Goal: Information Seeking & Learning: Learn about a topic

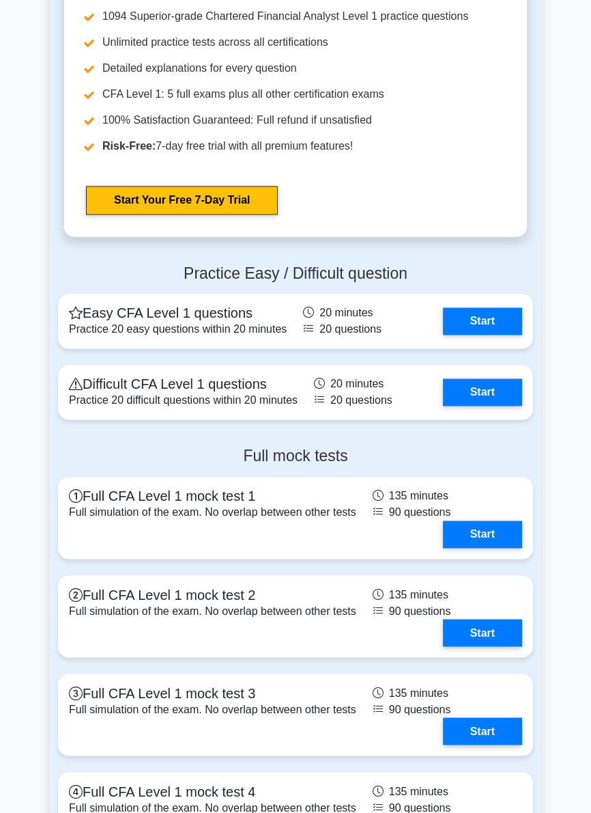
scroll to position [1917, 0]
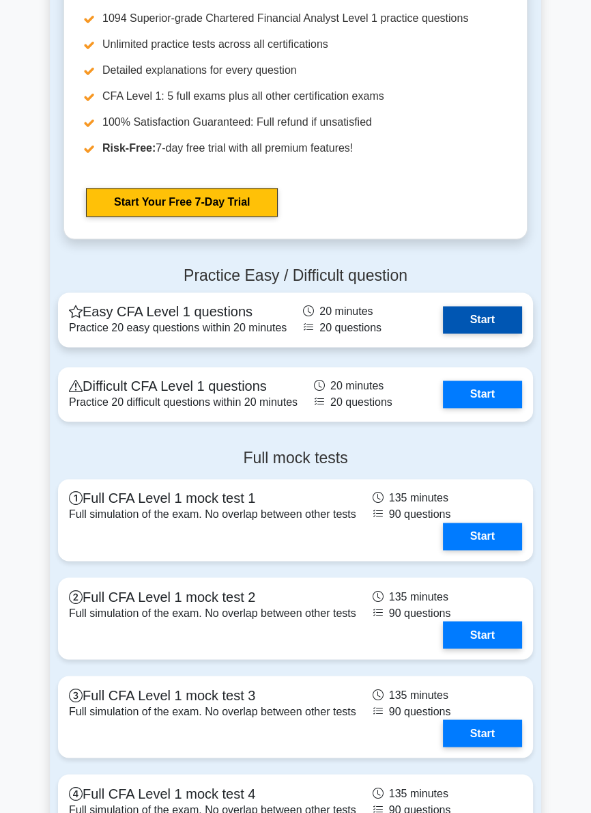
click at [507, 306] on link "Start" at bounding box center [482, 319] width 79 height 27
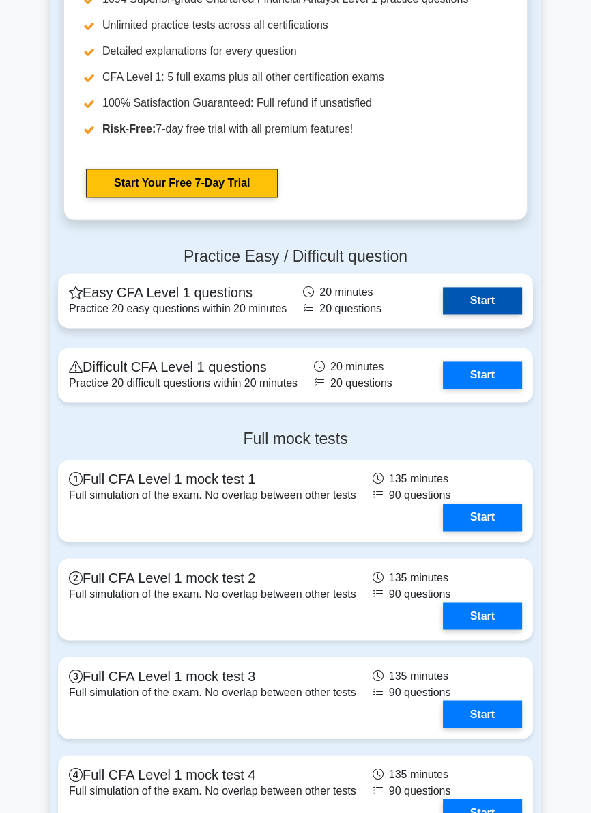
scroll to position [1939, 0]
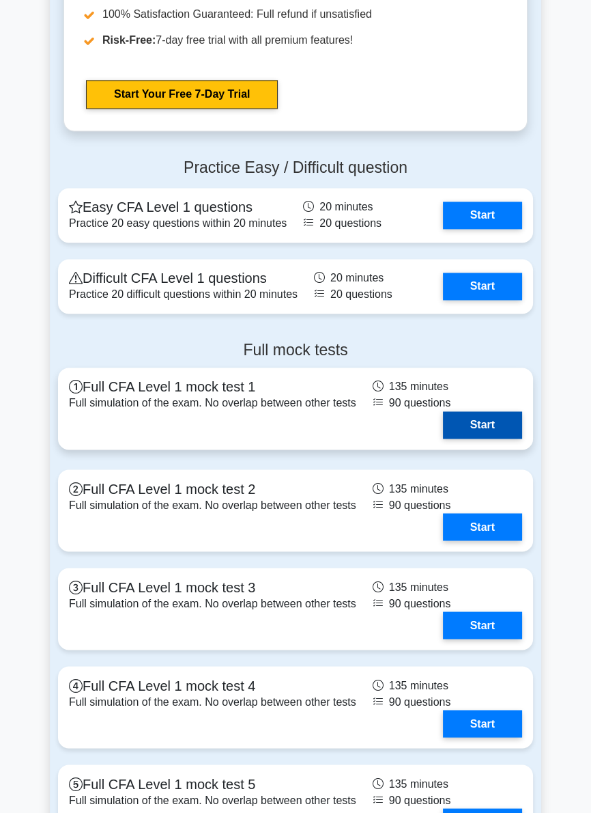
click at [496, 412] on link "Start" at bounding box center [482, 424] width 79 height 27
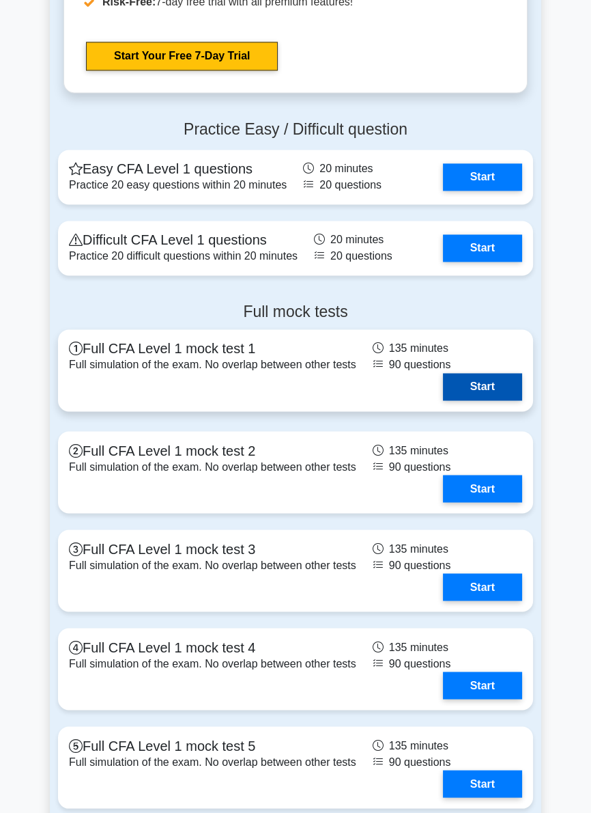
scroll to position [2091, 0]
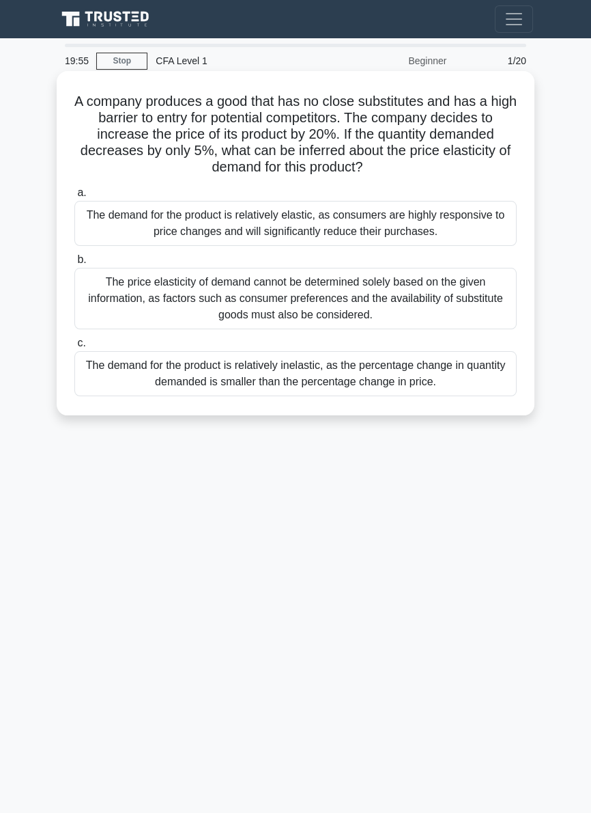
click at [467, 313] on div "The price elasticity of demand cannot be determined solely based on the given i…" at bounding box center [295, 298] width 442 height 61
click at [74, 264] on input "b. The price elasticity of demand cannot be determined solely based on the give…" at bounding box center [74, 259] width 0 height 9
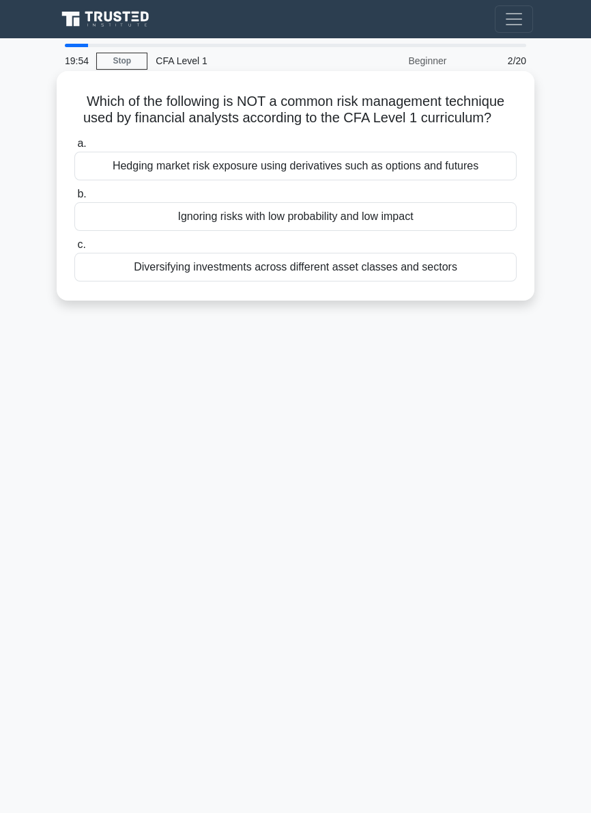
click at [468, 277] on div "Diversifying investments across different asset classes and sectors" at bounding box center [295, 267] width 442 height 29
click at [74, 249] on input "c. Diversifying investments across different asset classes and sectors" at bounding box center [74, 244] width 0 height 9
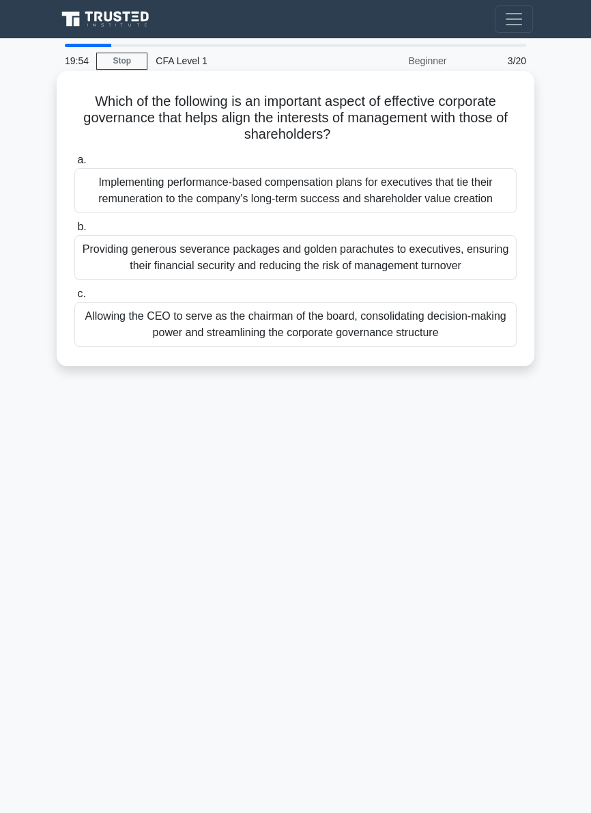
click at [471, 258] on div "Providing generous severance packages and golden parachutes to executives, ensu…" at bounding box center [295, 257] width 442 height 45
click at [74, 231] on input "b. Providing generous severance packages and golden parachutes to executives, e…" at bounding box center [74, 227] width 0 height 9
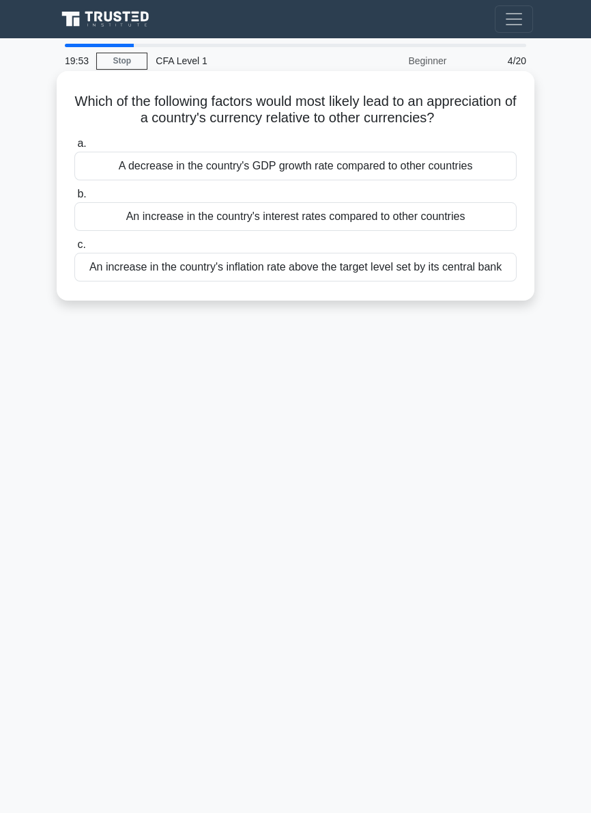
click at [462, 262] on div "An increase in the country's inflation rate above the target level set by its c…" at bounding box center [295, 267] width 442 height 29
click at [74, 249] on input "c. An increase in the country's inflation rate above the target level set by it…" at bounding box center [74, 244] width 0 height 9
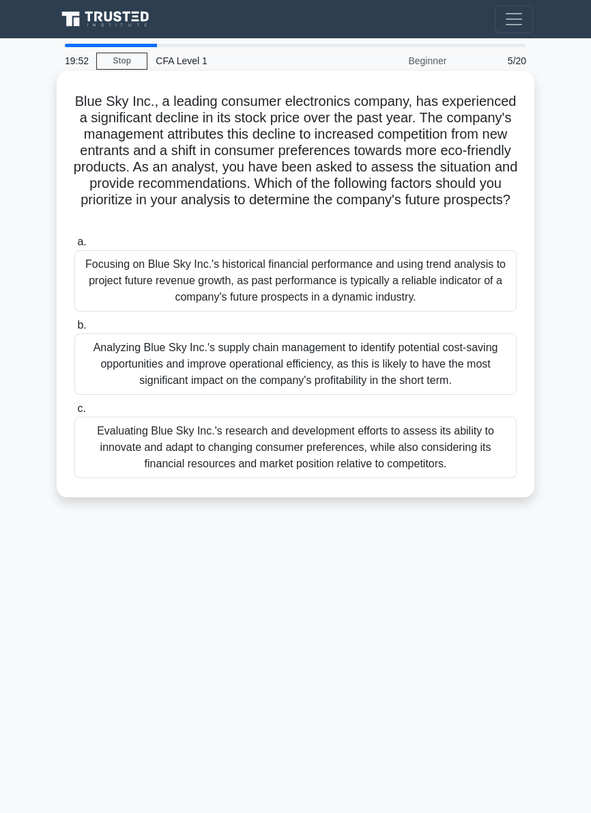
click at [431, 254] on div "Focusing on Blue Sky Inc.'s historical financial performance and using trend an…" at bounding box center [295, 280] width 442 height 61
click at [74, 247] on input "a. Focusing on Blue Sky Inc.'s historical financial performance and using trend…" at bounding box center [74, 242] width 0 height 9
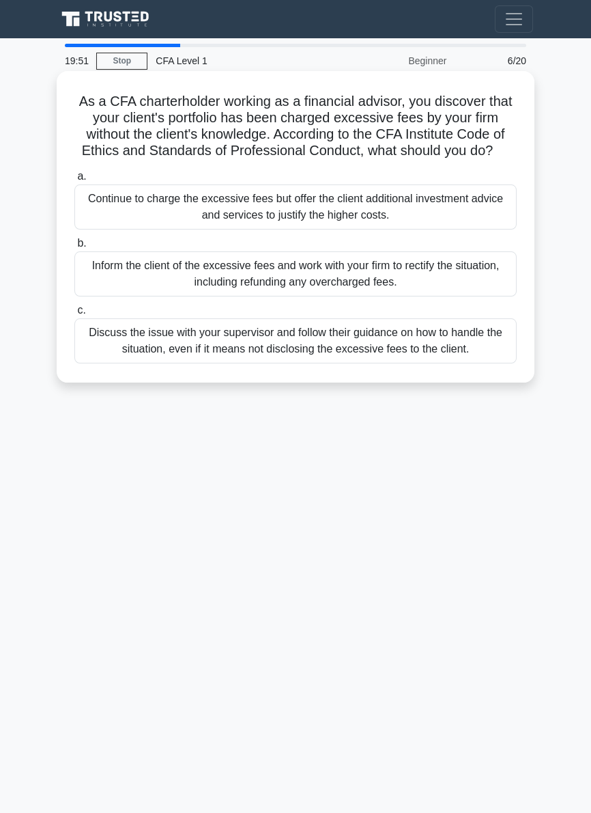
click at [440, 296] on div "Inform the client of the excessive fees and work with your firm to rectify the …" at bounding box center [295, 273] width 442 height 45
click at [74, 248] on input "b. Inform the client of the excessive fees and work with your firm to rectify t…" at bounding box center [74, 243] width 0 height 9
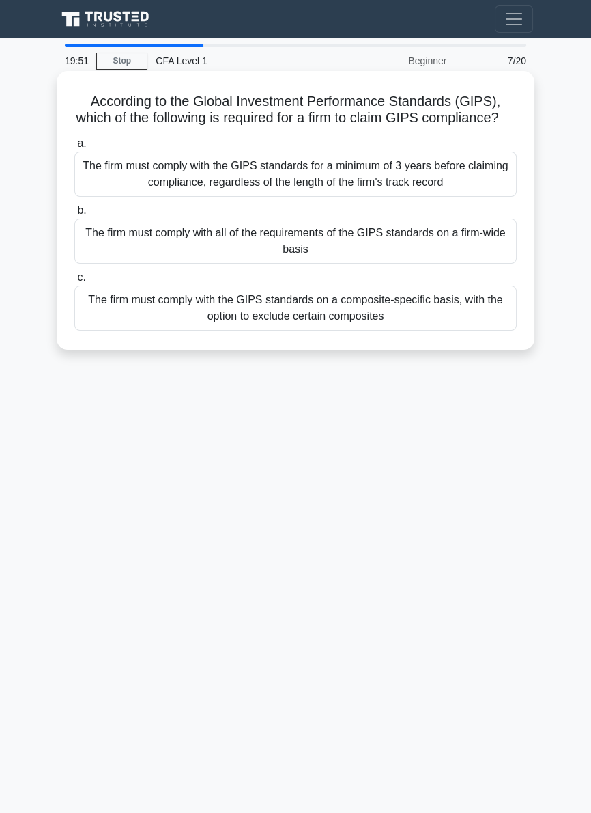
click at [441, 197] on div "The firm must comply with the GIPS standards for a minimum of 3 years before cl…" at bounding box center [295, 174] width 442 height 45
click at [74, 148] on input "a. The firm must comply with the GIPS standards for a minimum of 3 years before…" at bounding box center [74, 143] width 0 height 9
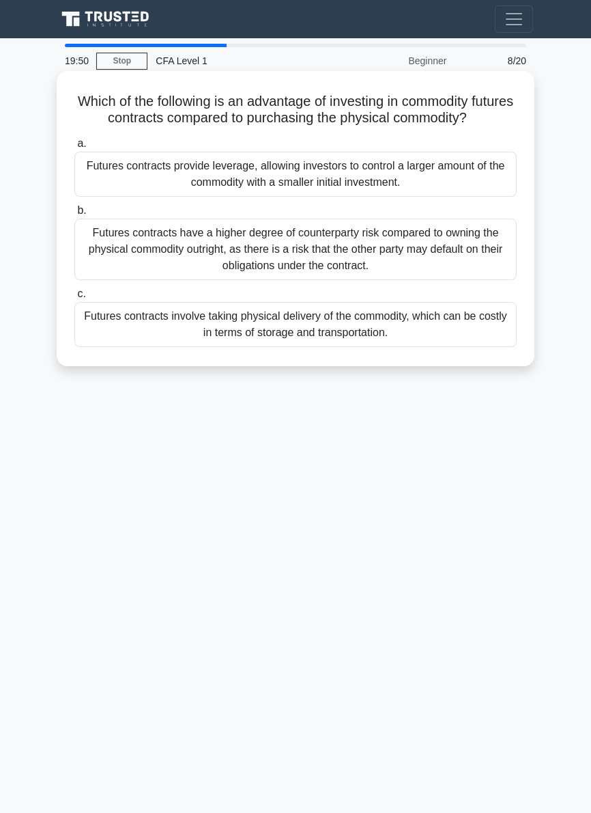
click at [436, 265] on div "Futures contracts have a higher degree of counterparty risk compared to owning …" at bounding box center [295, 249] width 442 height 61
click at [74, 215] on input "b. Futures contracts have a higher degree of counterparty risk compared to owni…" at bounding box center [74, 210] width 0 height 9
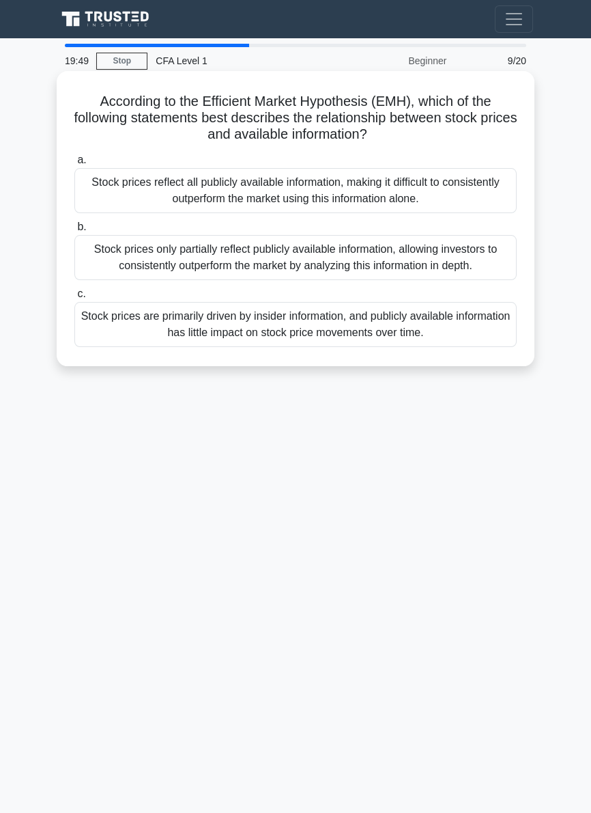
click at [444, 226] on label "b. Stock prices only partially reflect publicly available information, allowing…" at bounding box center [295, 249] width 442 height 61
click at [74, 226] on input "b. Stock prices only partially reflect publicly available information, allowing…" at bounding box center [74, 227] width 0 height 9
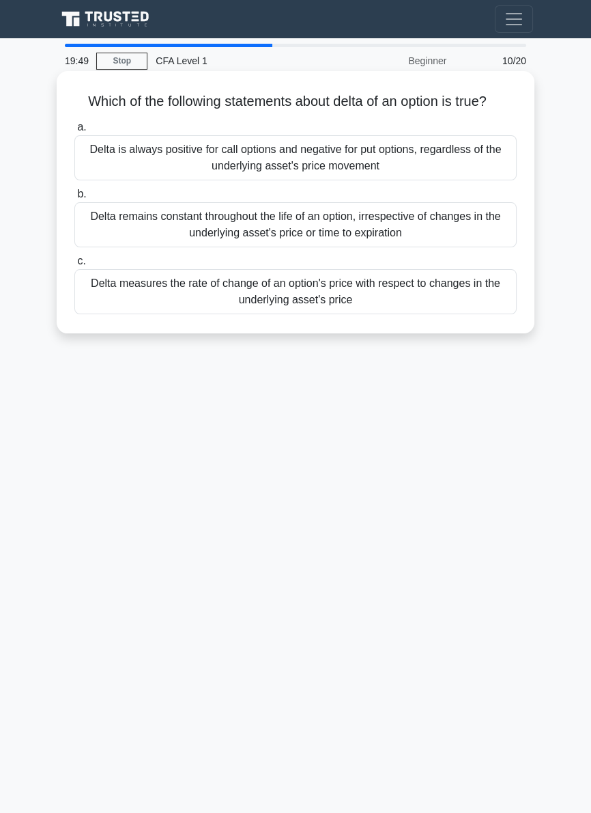
click at [443, 191] on label "b. Delta remains constant throughout the life of an option, irrespective of cha…" at bounding box center [295, 216] width 442 height 61
click at [74, 191] on input "b. Delta remains constant throughout the life of an option, irrespective of cha…" at bounding box center [74, 194] width 0 height 9
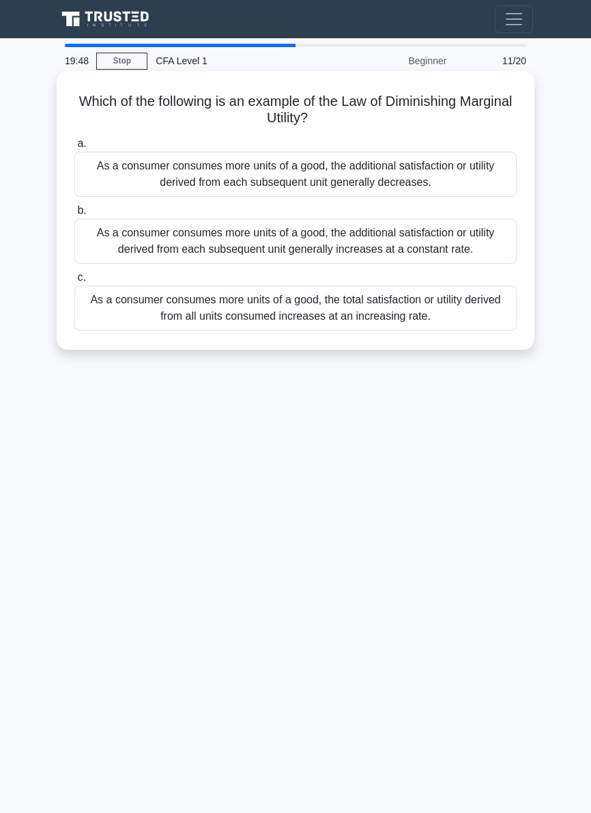
click at [423, 283] on label "c. As a consumer consumes more units of a good, the total satisfaction or utili…" at bounding box center [295, 299] width 442 height 61
click at [74, 282] on input "c. As a consumer consumes more units of a good, the total satisfaction or utili…" at bounding box center [74, 277] width 0 height 9
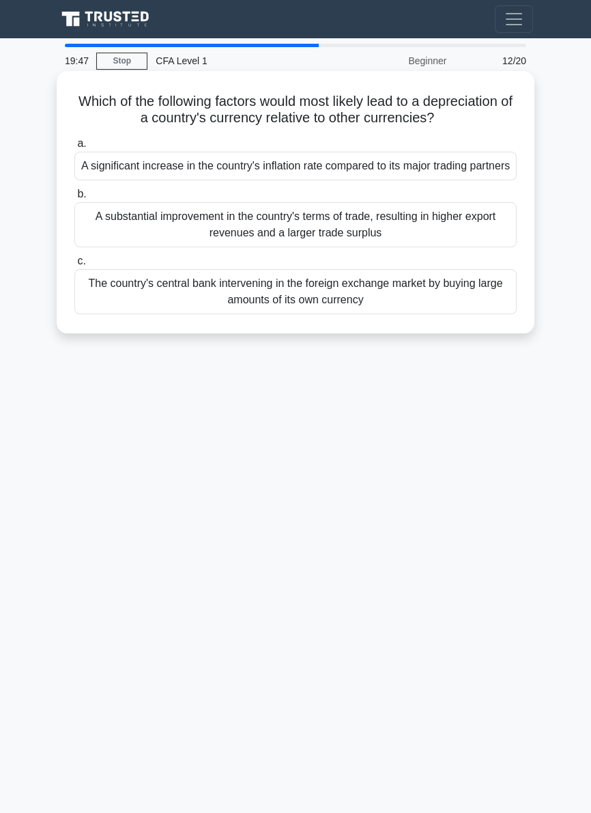
click at [442, 240] on div "A substantial improvement in the country's terms of trade, resulting in higher …" at bounding box center [295, 224] width 442 height 45
click at [74, 199] on input "b. A substantial improvement in the country's terms of trade, resulting in high…" at bounding box center [74, 194] width 0 height 9
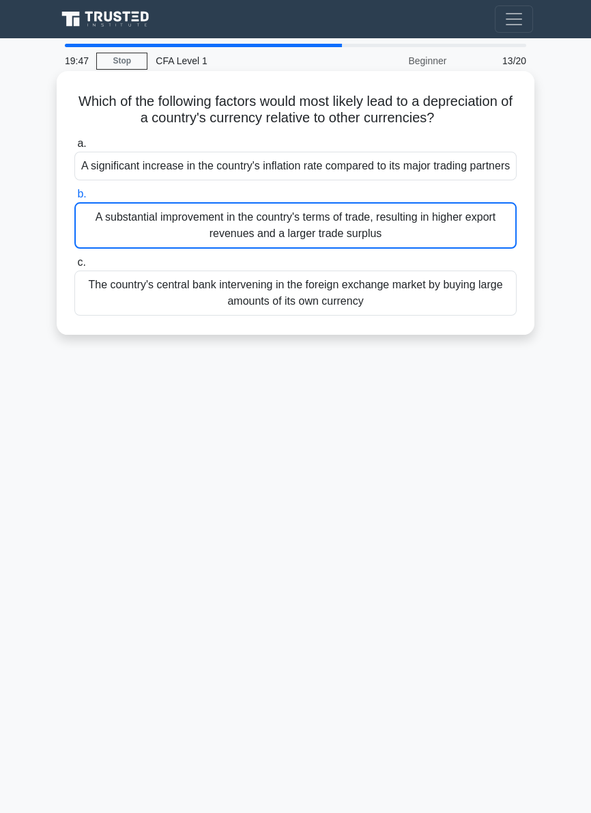
click at [458, 165] on div "A significant increase in the country's inflation rate compared to its major tr…" at bounding box center [295, 166] width 442 height 29
click at [74, 148] on input "a. A significant increase in the country's inflation rate compared to its major…" at bounding box center [74, 143] width 0 height 9
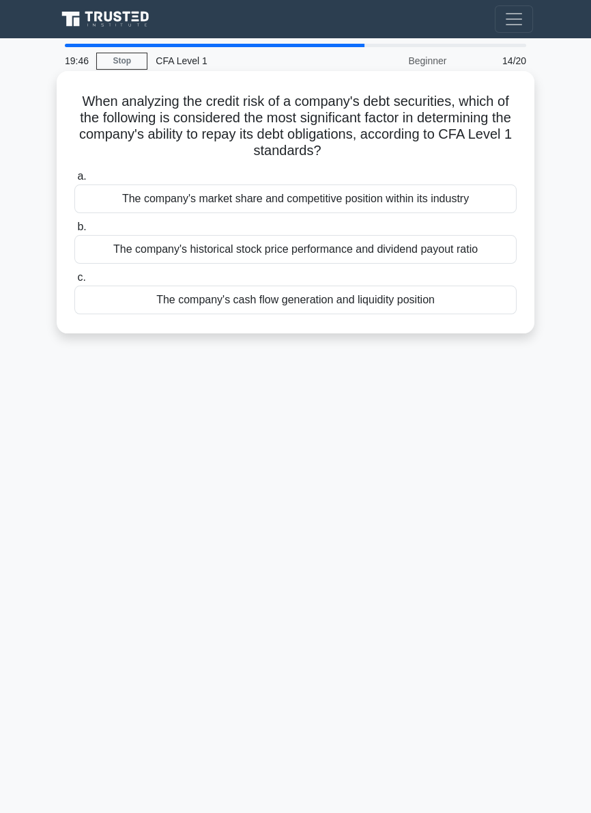
click at [442, 253] on div "The company's historical stock price performance and dividend payout ratio" at bounding box center [295, 249] width 442 height 29
click at [74, 231] on input "b. The company's historical stock price performance and dividend payout ratio" at bounding box center [74, 227] width 0 height 9
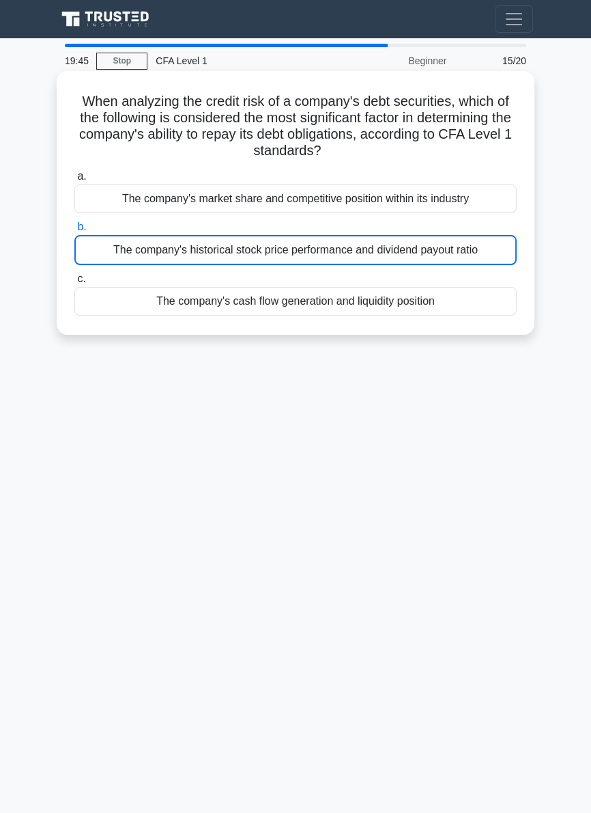
click at [438, 303] on div "The company's cash flow generation and liquidity position" at bounding box center [295, 301] width 442 height 29
click at [74, 283] on input "c. The company's cash flow generation and liquidity position" at bounding box center [74, 279] width 0 height 9
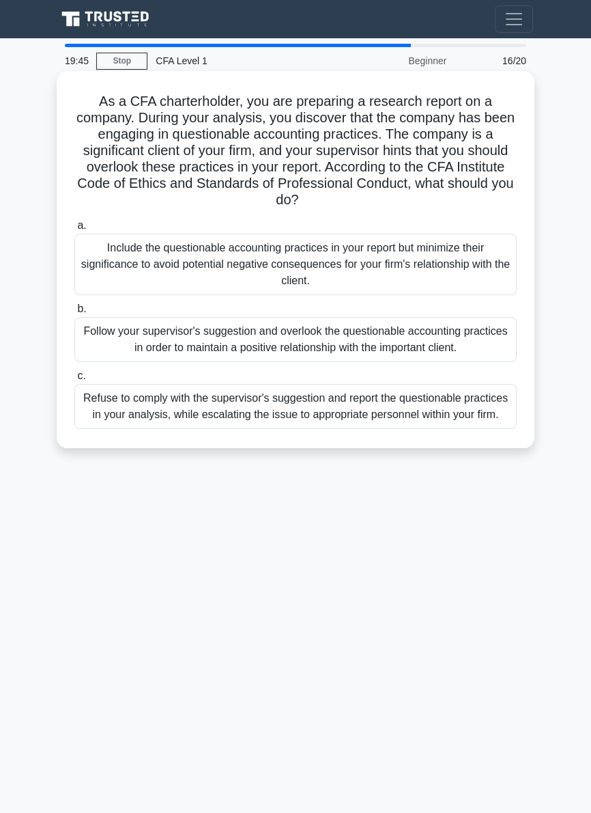
click at [432, 347] on div "Follow your supervisor's suggestion and overlook the questionable accounting pr…" at bounding box center [295, 339] width 442 height 45
click at [74, 313] on input "b. Follow your supervisor's suggestion and overlook the questionable accounting…" at bounding box center [74, 309] width 0 height 9
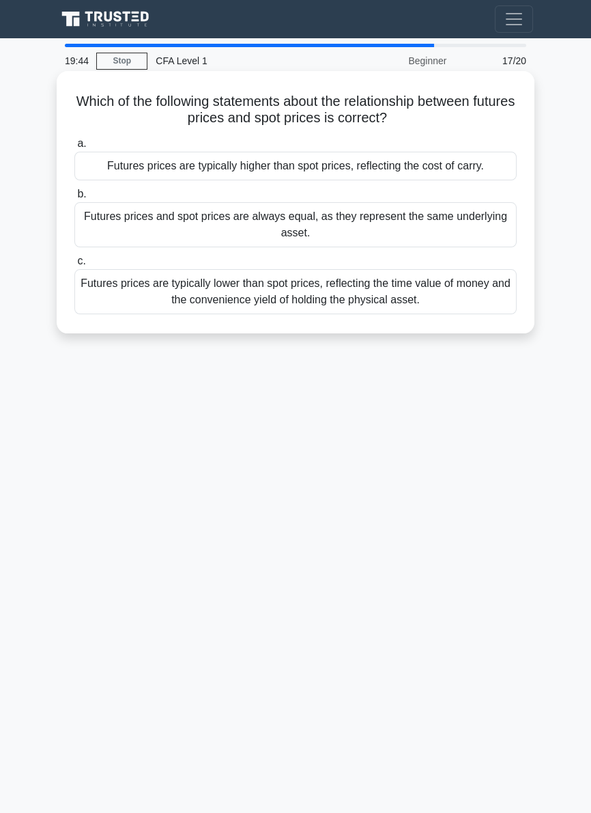
click at [452, 298] on div "Futures prices are typically lower than spot prices, reflecting the time value …" at bounding box center [295, 291] width 442 height 45
click at [74, 266] on input "c. Futures prices are typically lower than spot prices, reflecting the time val…" at bounding box center [74, 261] width 0 height 9
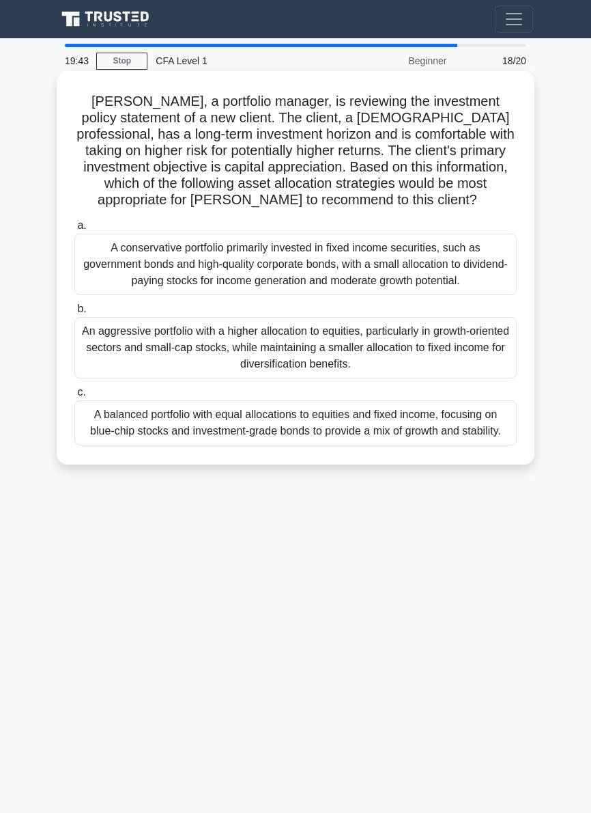
click at [449, 255] on div "A conservative portfolio primarily invested in fixed income securities, such as…" at bounding box center [295, 264] width 442 height 61
click at [74, 230] on input "a. A conservative portfolio primarily invested in fixed income securities, such…" at bounding box center [74, 225] width 0 height 9
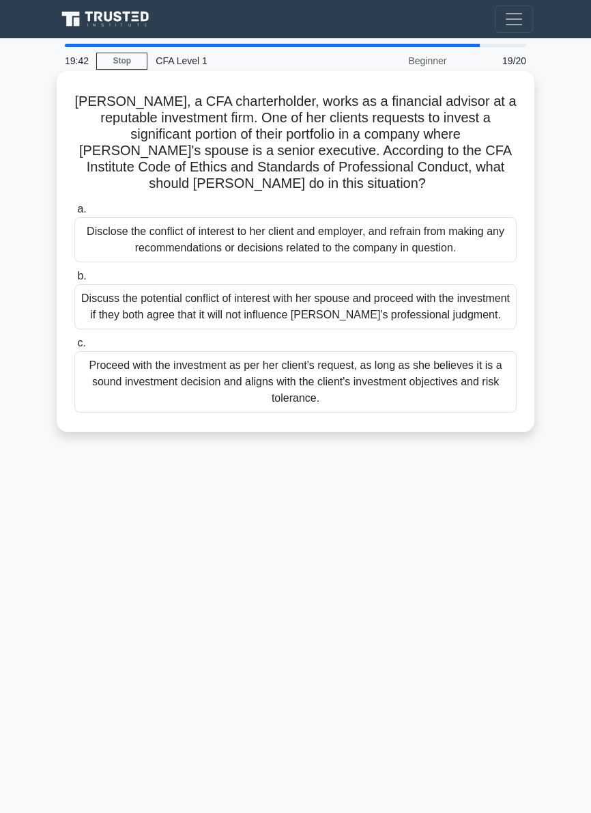
click at [445, 256] on div "Disclose the conflict of interest to her client and employer, and refrain from …" at bounding box center [295, 239] width 442 height 45
click at [74, 214] on input "a. Disclose the conflict of interest to her client and employer, and refrain fr…" at bounding box center [74, 209] width 0 height 9
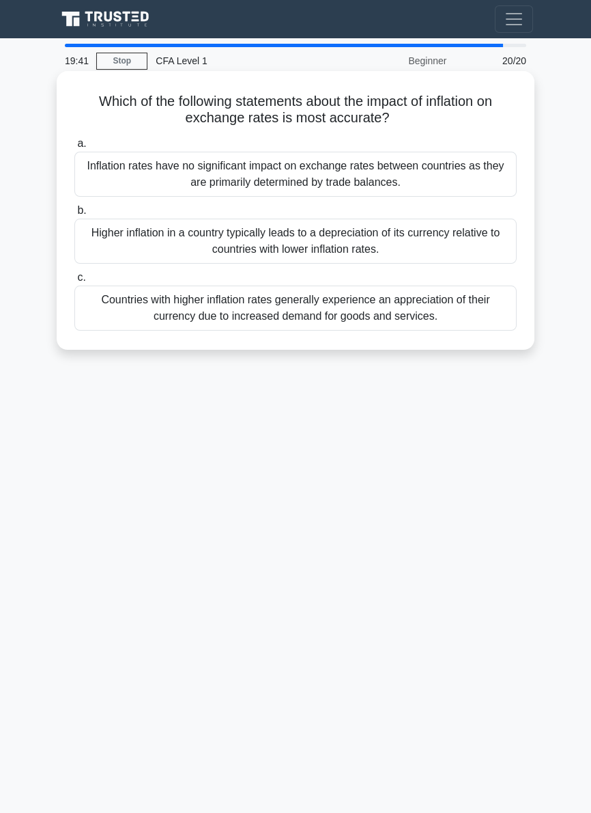
click at [434, 285] on label "c. Countries with higher inflation rates generally experience an appreciation o…" at bounding box center [295, 299] width 442 height 61
click at [74, 282] on input "c. Countries with higher inflation rates generally experience an appreciation o…" at bounding box center [74, 277] width 0 height 9
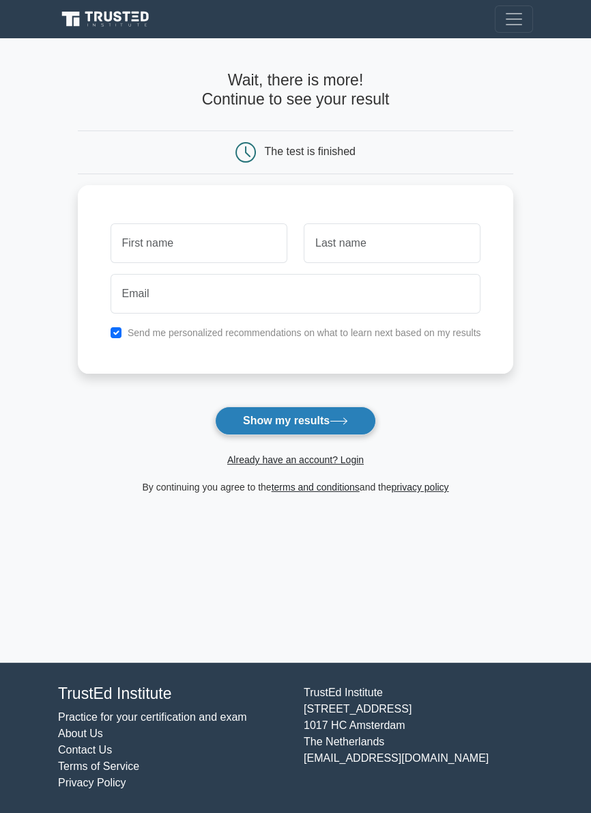
click at [361, 413] on button "Show my results" at bounding box center [295, 420] width 161 height 29
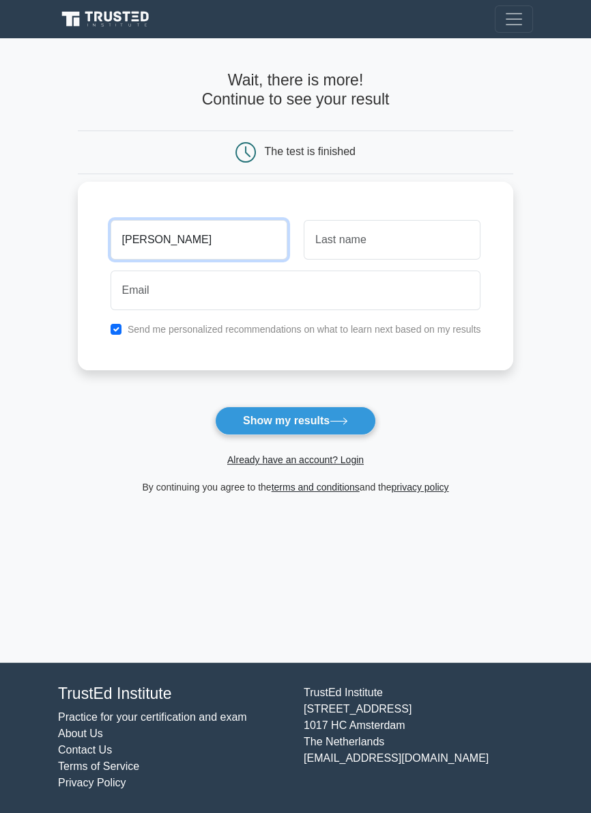
type input "[PERSON_NAME]"
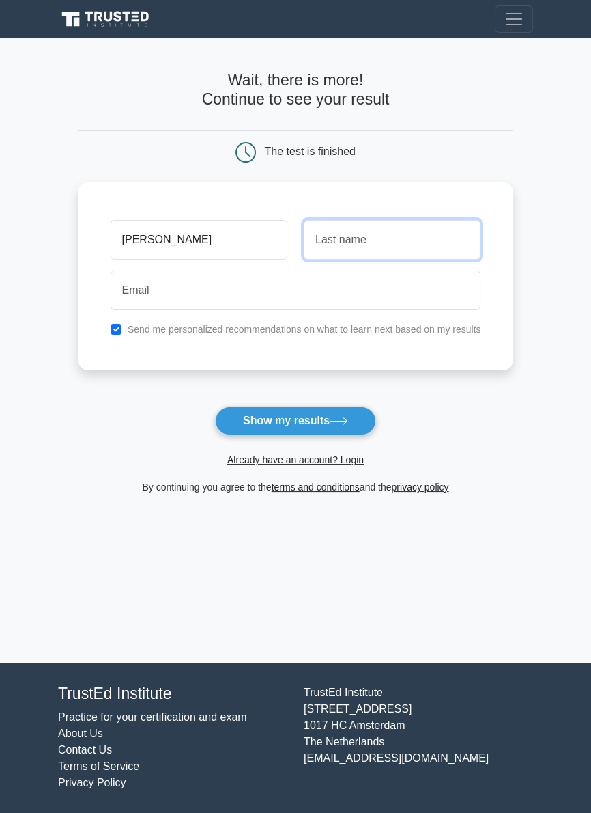
click at [393, 242] on input "text" at bounding box center [392, 240] width 177 height 40
type input "Thadani"
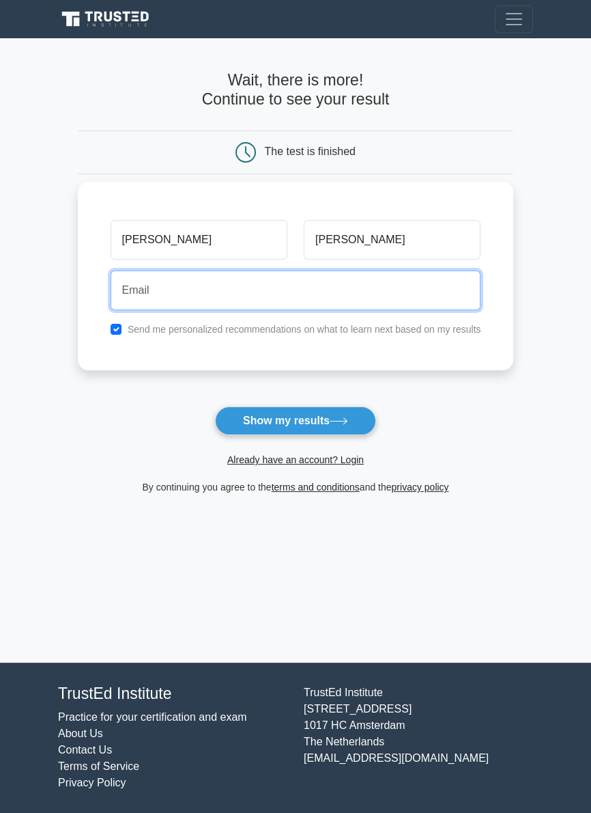
click at [331, 285] on input "email" at bounding box center [296, 290] width 371 height 40
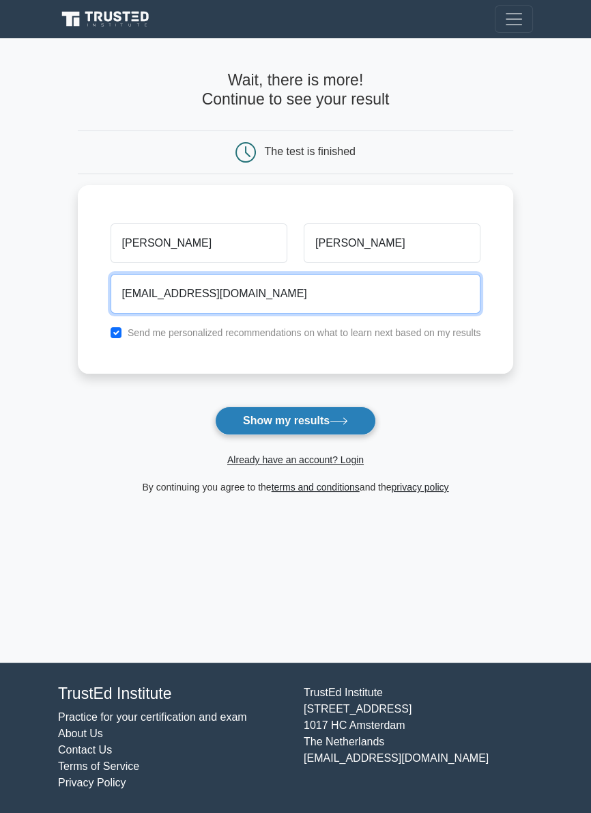
type input "shubhamthadani@gmail.com"
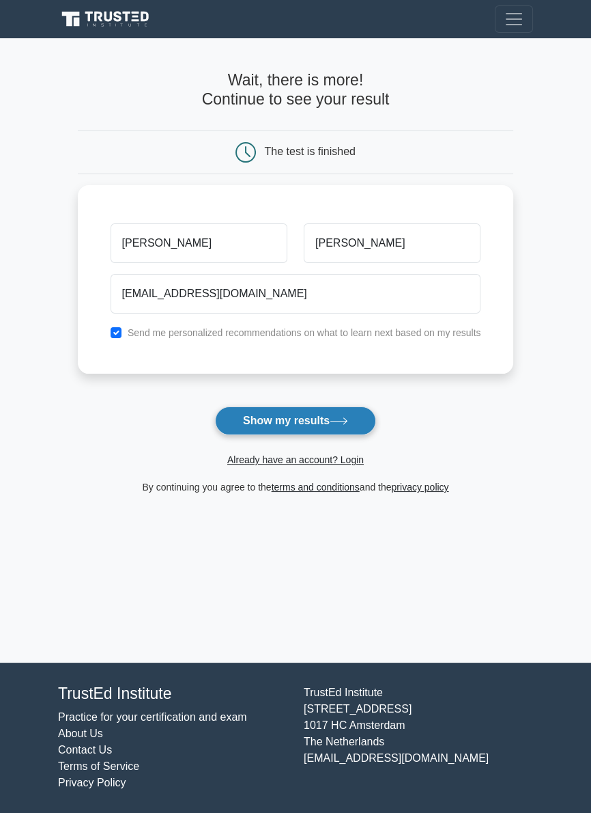
click at [296, 434] on button "Show my results" at bounding box center [295, 420] width 161 height 29
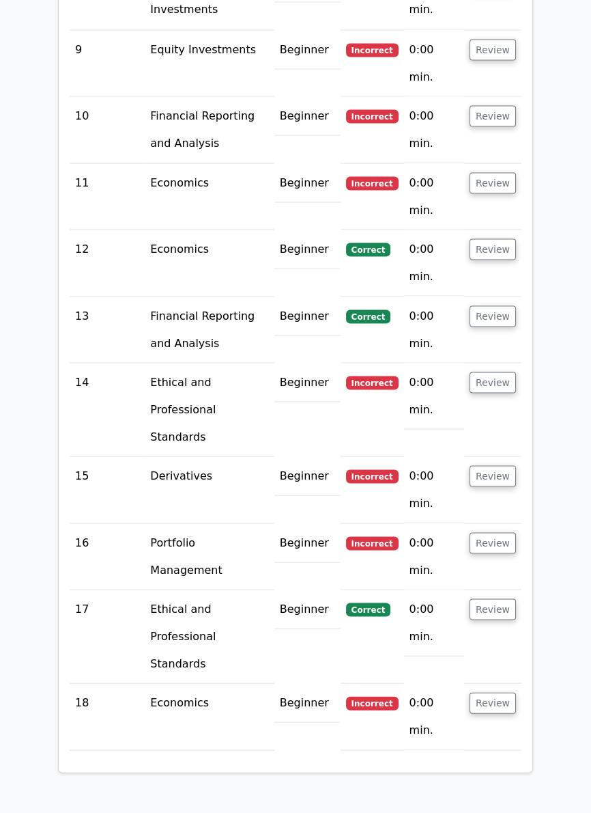
scroll to position [2517, 0]
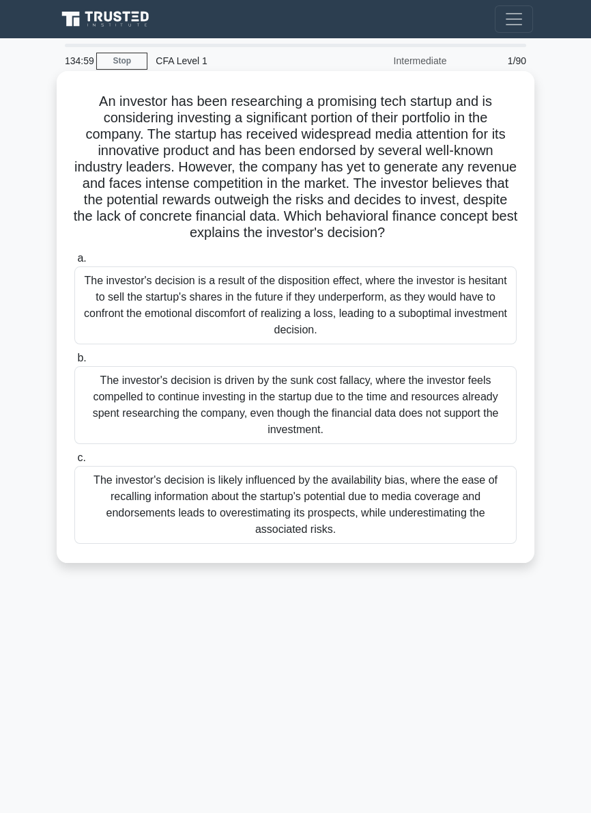
click at [398, 331] on div "The investor's decision is a result of the disposition effect, where the invest…" at bounding box center [295, 305] width 442 height 78
click at [74, 263] on input "a. The investor's decision is a result of the disposition effect, where the inv…" at bounding box center [74, 258] width 0 height 9
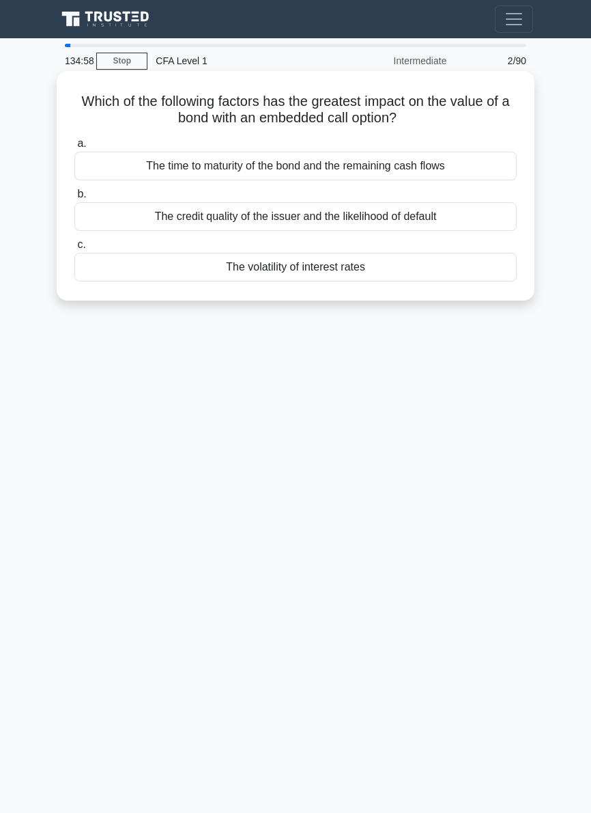
click at [429, 281] on div "The volatility of interest rates" at bounding box center [295, 267] width 442 height 29
click at [74, 249] on input "c. The volatility of interest rates" at bounding box center [74, 244] width 0 height 9
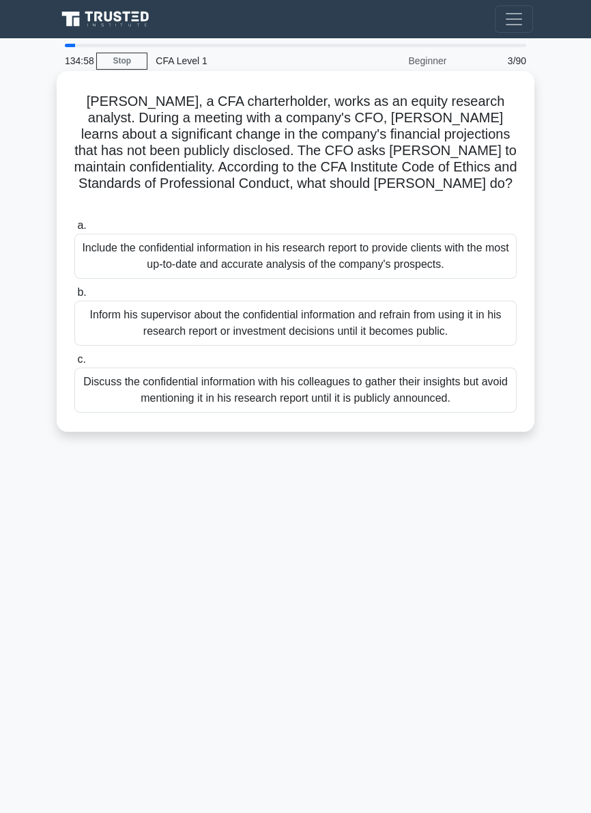
click at [326, 246] on div "Include the confidential information in his research report to provide clients …" at bounding box center [295, 256] width 442 height 45
click at [74, 230] on input "a. Include the confidential information in his research report to provide clien…" at bounding box center [74, 225] width 0 height 9
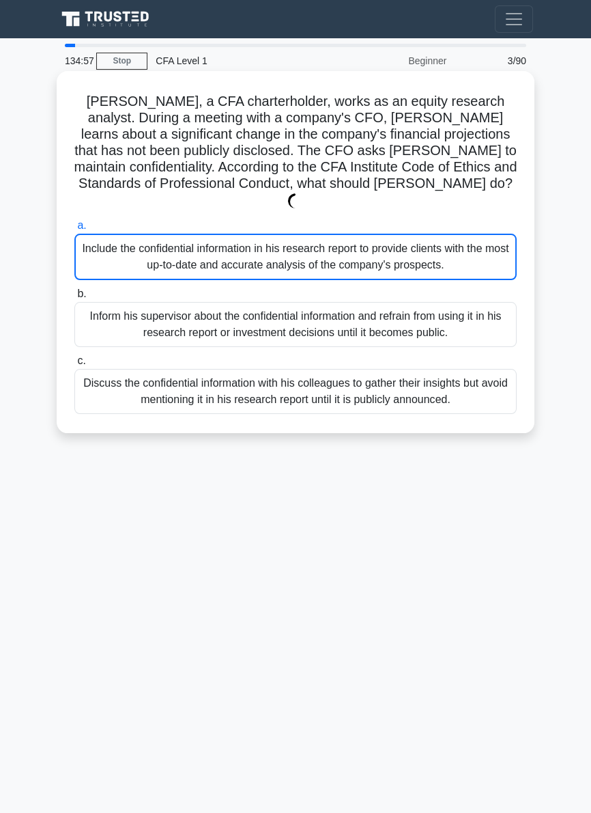
click at [326, 318] on div "Inform his supervisor about the confidential information and refrain from using…" at bounding box center [295, 324] width 442 height 45
click at [74, 298] on input "b. Inform his supervisor about the confidential information and refrain from us…" at bounding box center [74, 294] width 0 height 9
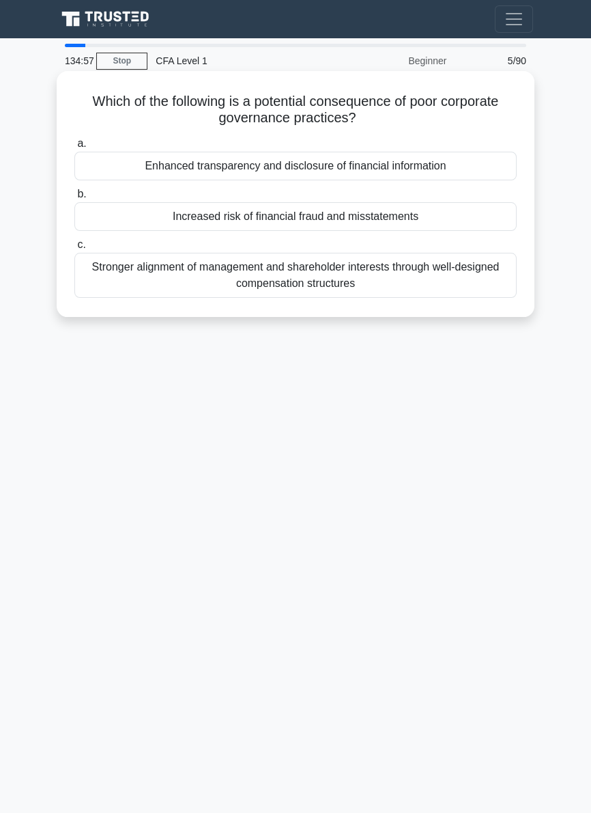
click at [416, 261] on div "Stronger alignment of management and shareholder interests through well-designe…" at bounding box center [295, 275] width 442 height 45
click at [74, 249] on input "c. Stronger alignment of management and shareholder interests through well-desi…" at bounding box center [74, 244] width 0 height 9
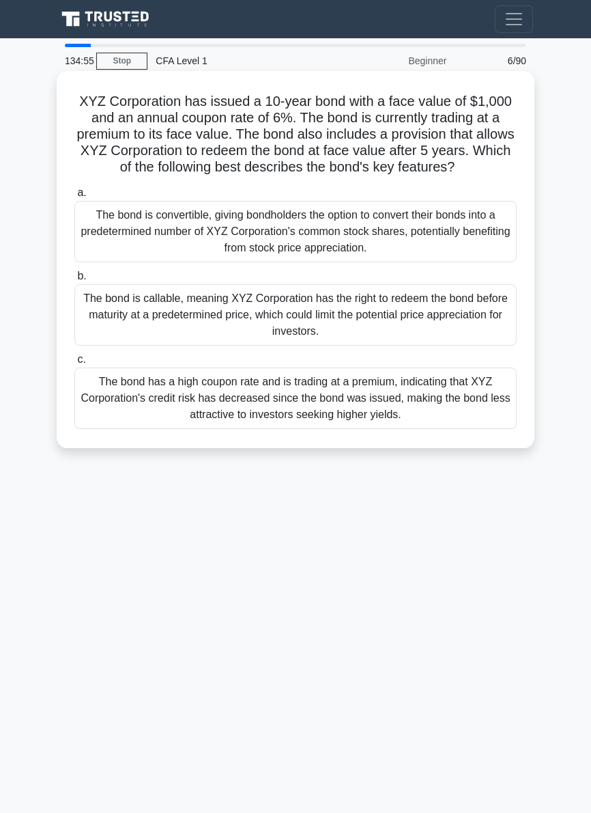
click at [352, 250] on div "The bond is convertible, giving bondholders the option to convert their bonds i…" at bounding box center [295, 231] width 442 height 61
click at [74, 197] on input "a. The bond is convertible, giving bondholders the option to convert their bond…" at bounding box center [74, 192] width 0 height 9
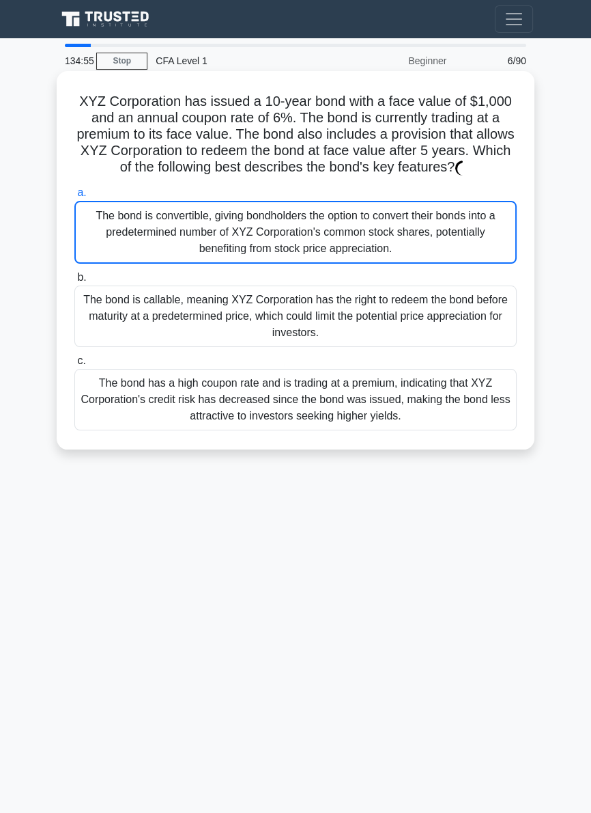
click at [339, 331] on div "The bond is callable, meaning XYZ Corporation has the right to redeem the bond …" at bounding box center [295, 315] width 442 height 61
click at [74, 282] on input "b. The bond is callable, meaning XYZ Corporation has the right to redeem the bo…" at bounding box center [74, 277] width 0 height 9
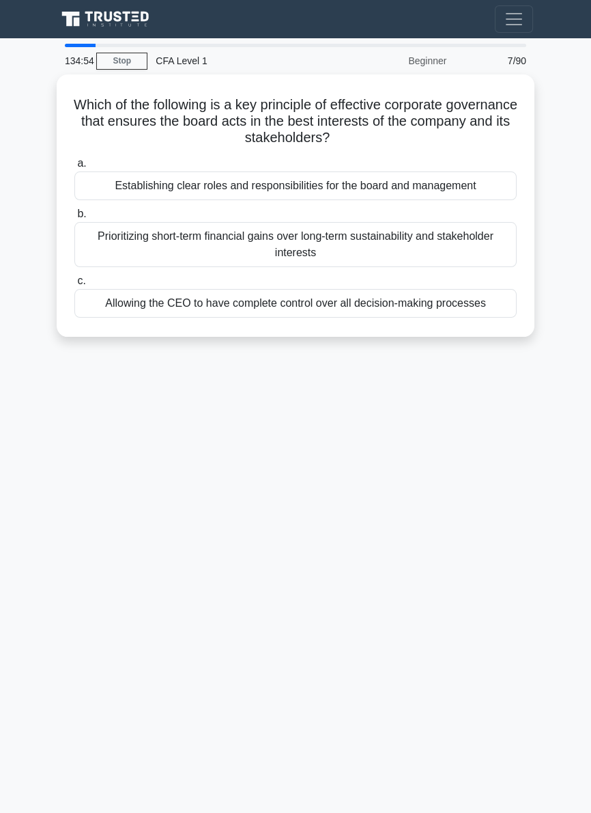
click at [333, 371] on div "134:54 Stop CFA Level 1 Beginner 7/90 Which of the following is a key principle…" at bounding box center [296, 385] width 492 height 683
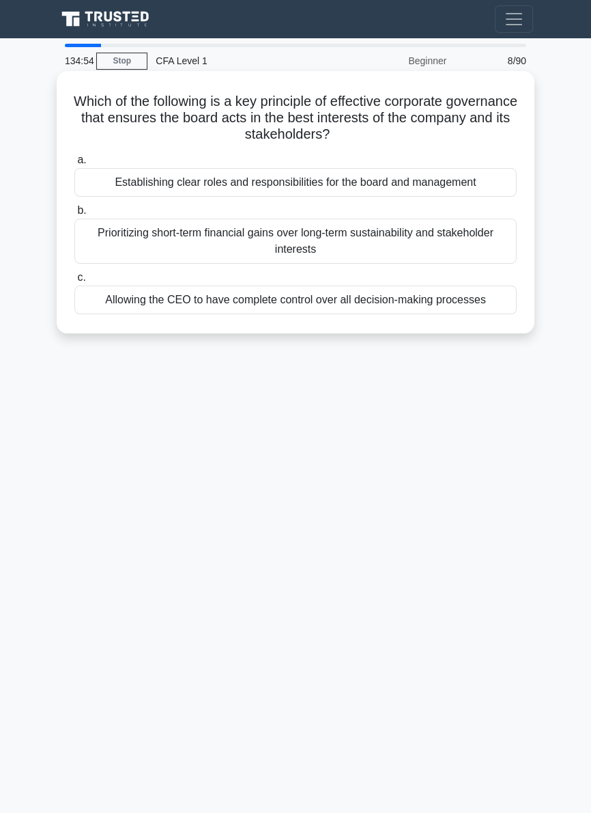
click at [392, 244] on div "Prioritizing short-term financial gains over long-term sustainability and stake…" at bounding box center [295, 241] width 442 height 45
click at [74, 215] on input "b. Prioritizing short-term financial gains over long-term sustainability and st…" at bounding box center [74, 210] width 0 height 9
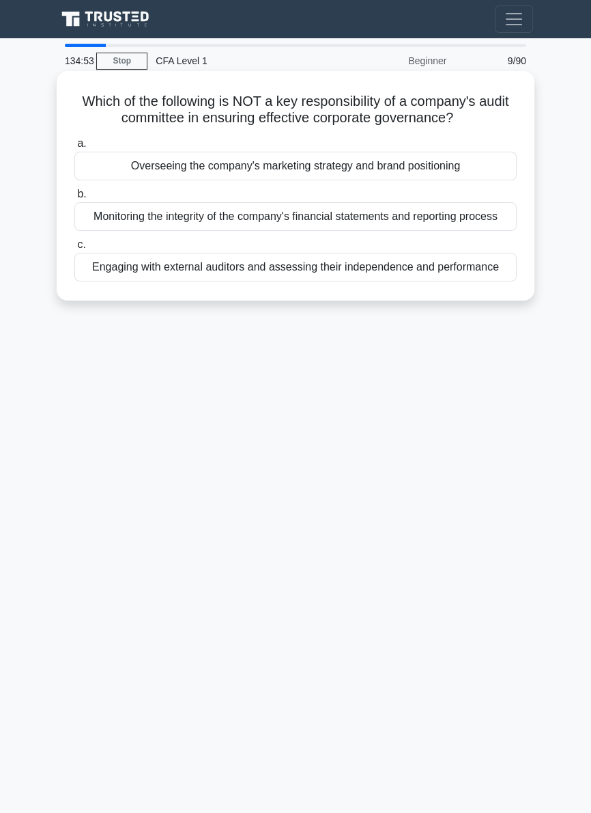
click at [268, 214] on div "Monitoring the integrity of the company's financial statements and reporting pr…" at bounding box center [295, 216] width 442 height 29
click at [74, 199] on input "b. Monitoring the integrity of the company's financial statements and reporting…" at bounding box center [74, 194] width 0 height 9
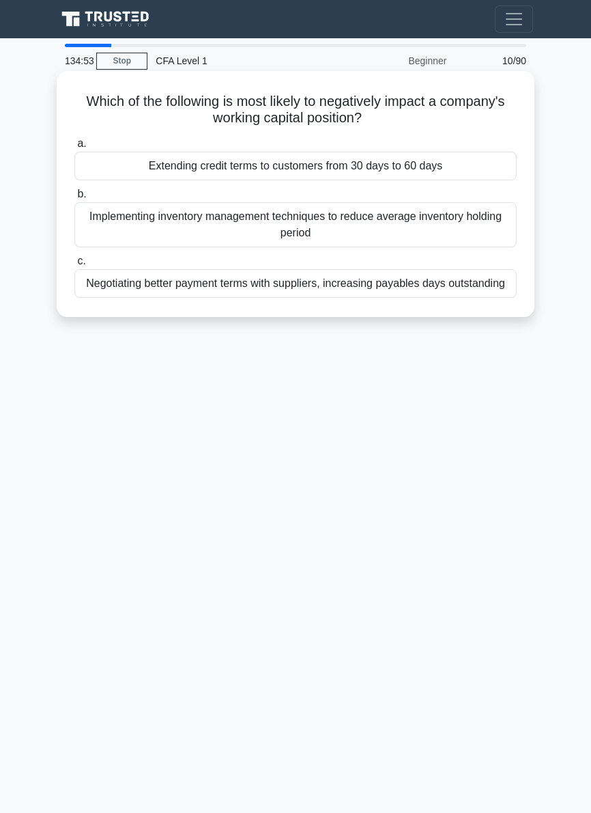
click at [166, 147] on label "a. Extending credit terms to customers from 30 days to 60 days" at bounding box center [295, 157] width 442 height 45
click at [74, 147] on input "a. Extending credit terms to customers from 30 days to 60 days" at bounding box center [74, 143] width 0 height 9
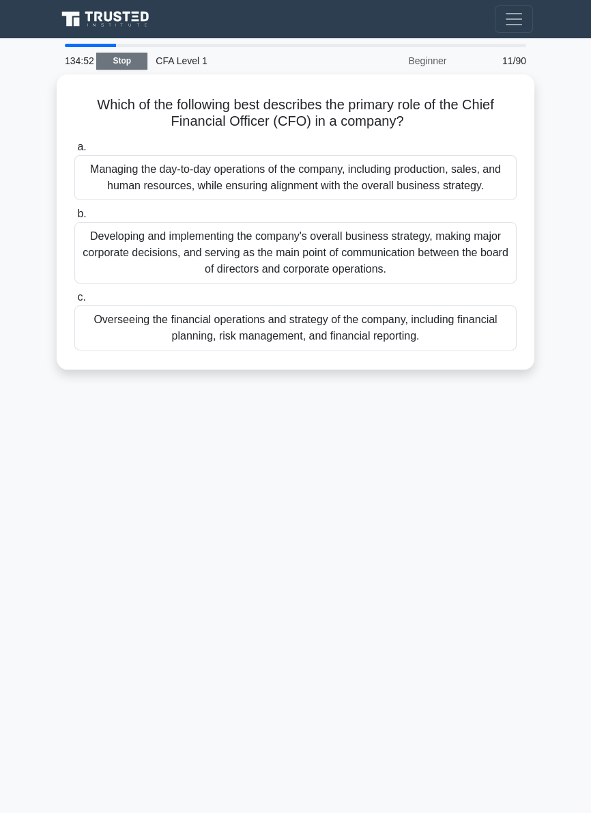
click at [128, 64] on link "Stop" at bounding box center [121, 61] width 51 height 17
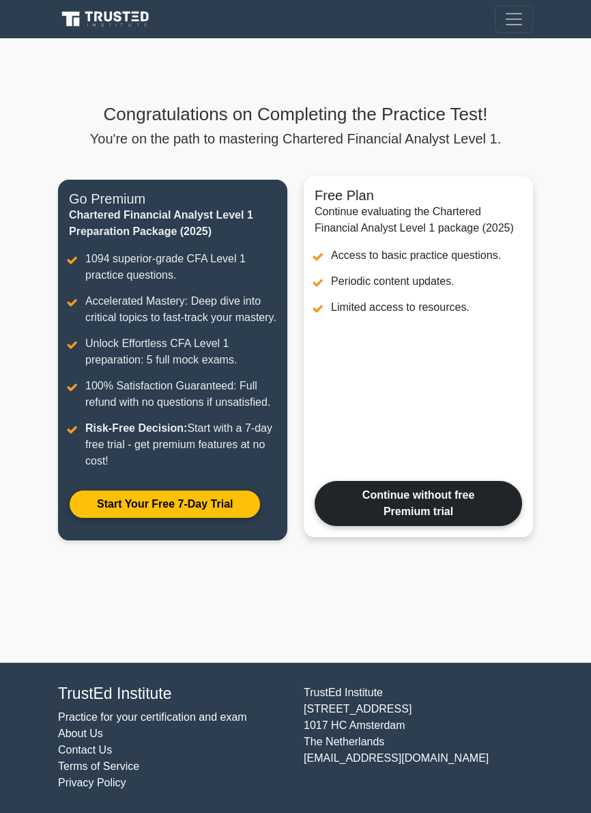
click at [481, 526] on link "Continue without free Premium trial" at bounding box center [419, 503] width 208 height 45
click at [477, 520] on link "Continue without free Premium trial" at bounding box center [419, 503] width 208 height 45
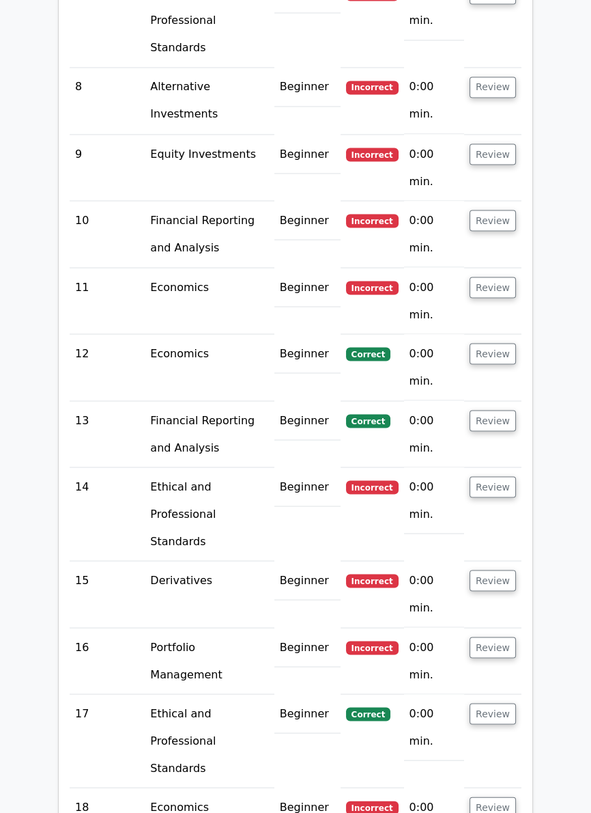
scroll to position [2517, 0]
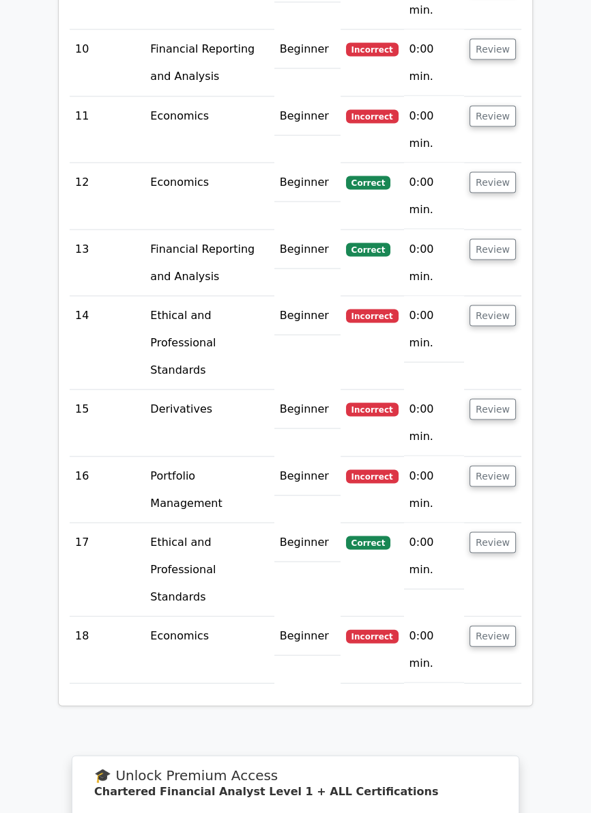
scroll to position [2576, 0]
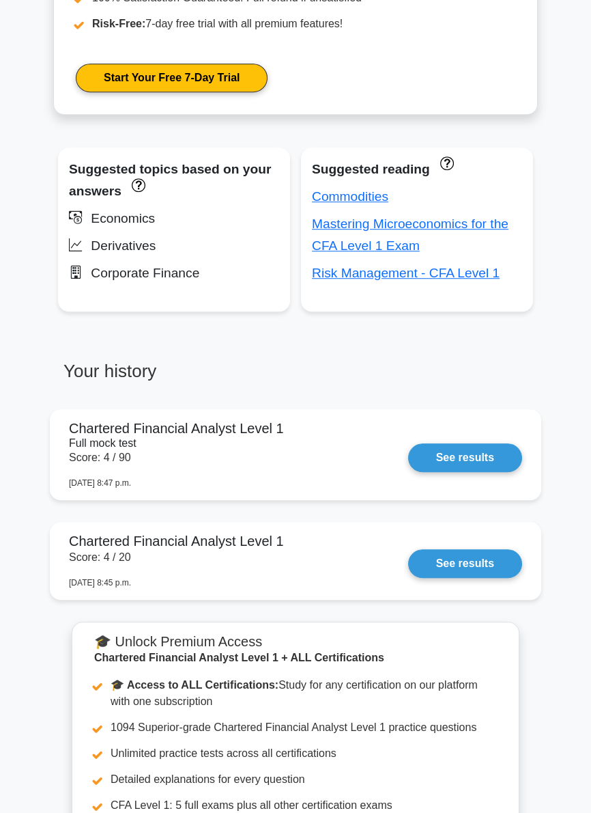
scroll to position [721, 0]
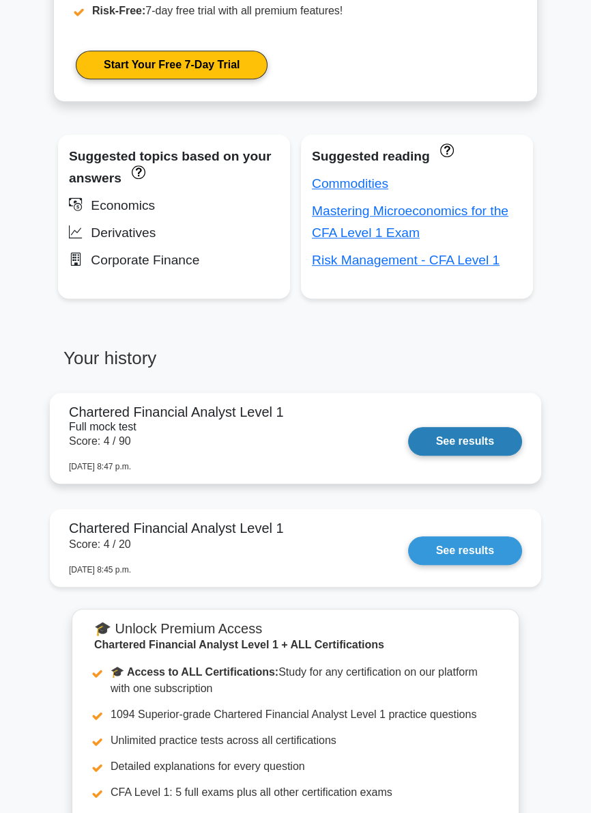
click at [492, 453] on link "See results" at bounding box center [465, 441] width 114 height 29
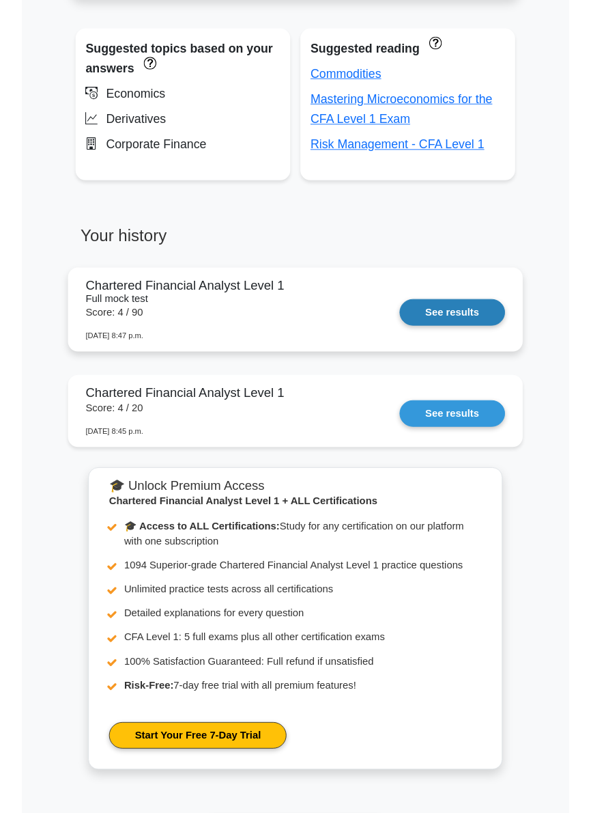
scroll to position [852, 0]
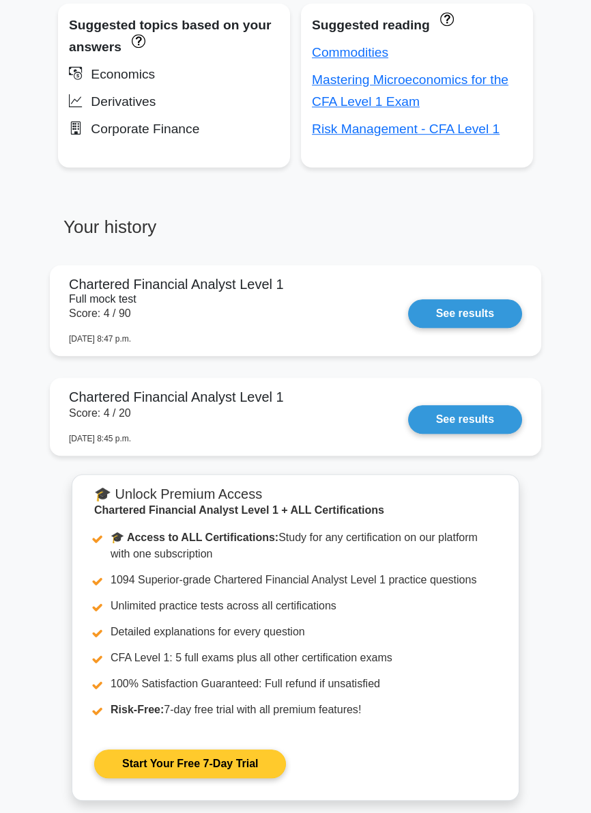
click at [253, 765] on link "Start Your Free 7-Day Trial" at bounding box center [190, 763] width 192 height 29
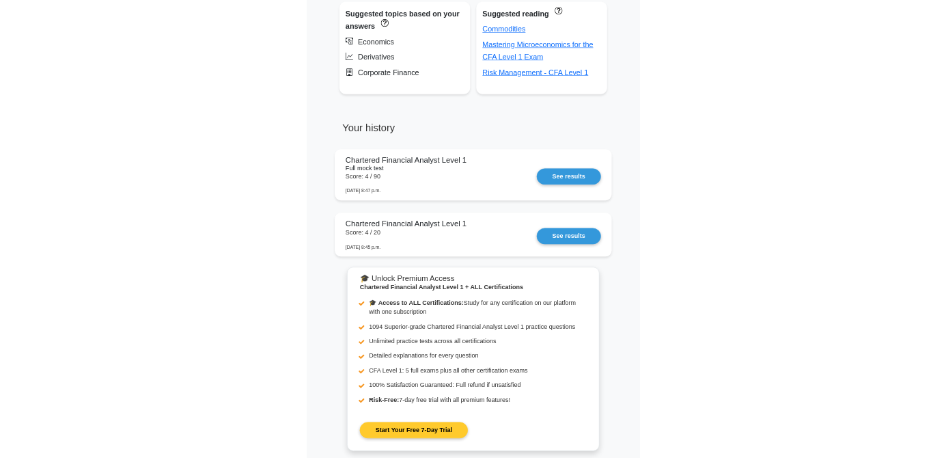
scroll to position [876, 0]
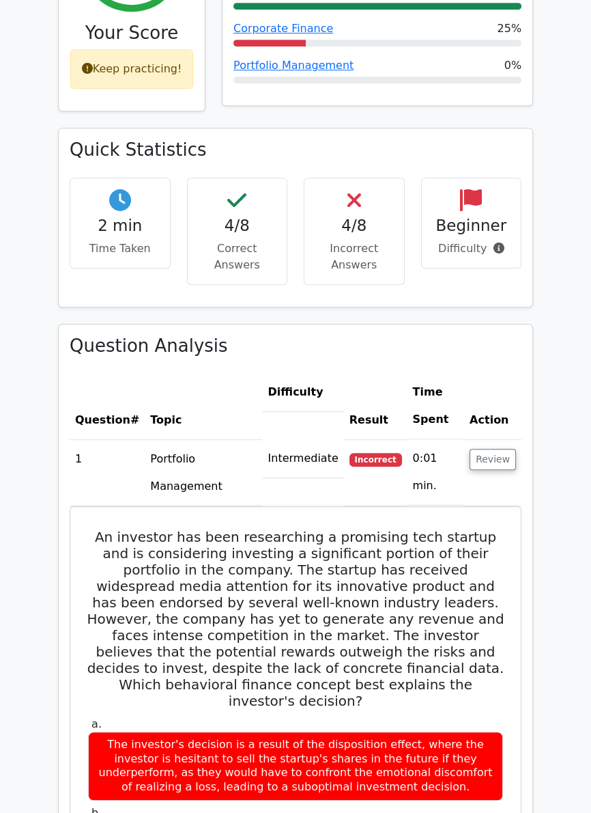
scroll to position [643, 0]
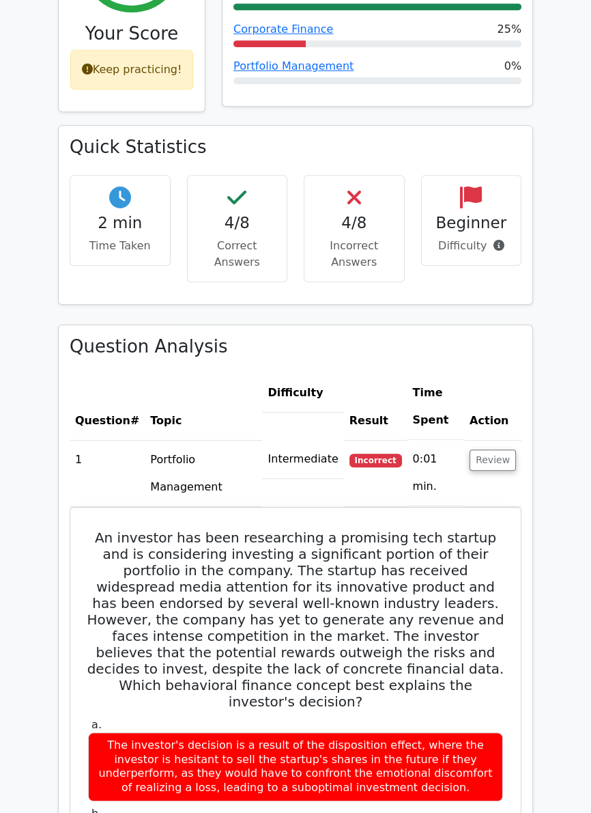
click at [262, 238] on p "Correct Answers" at bounding box center [238, 254] width 78 height 33
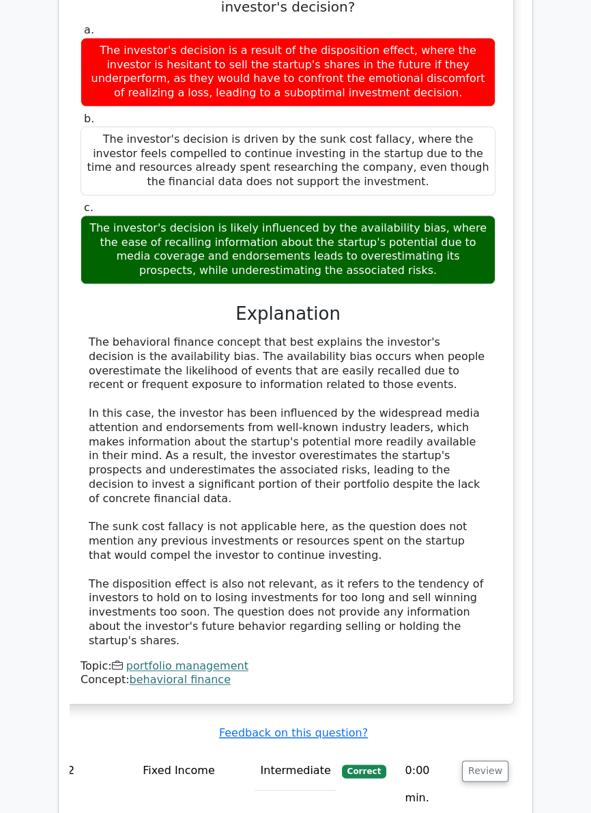
scroll to position [1344, 0]
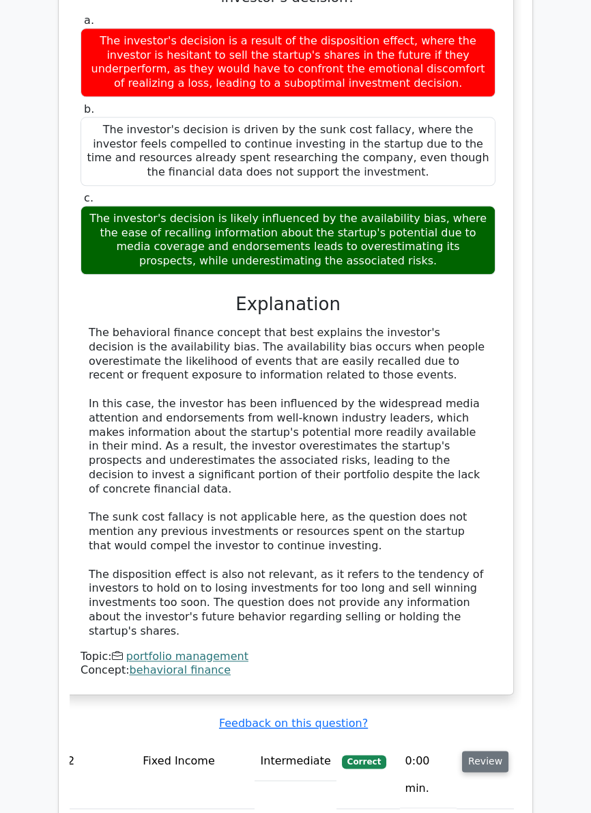
click at [492, 750] on button "Review" at bounding box center [485, 760] width 46 height 21
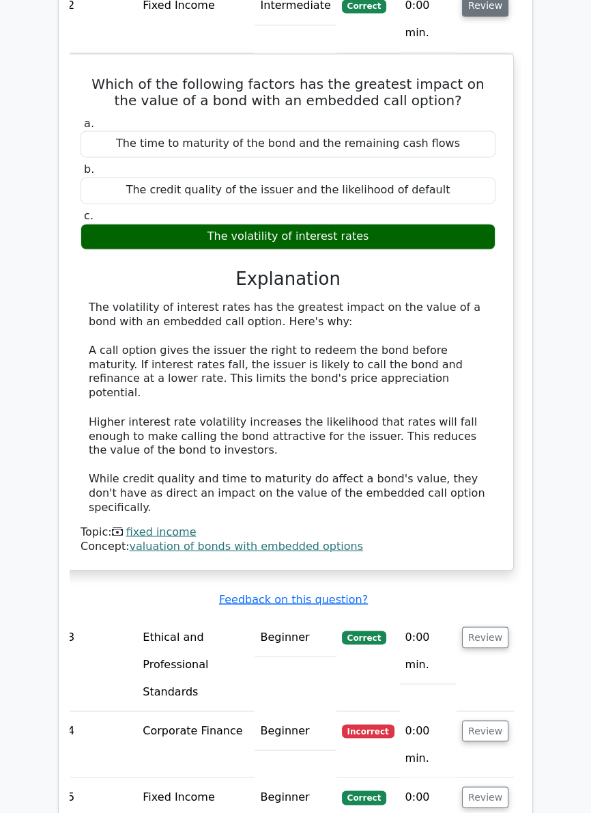
scroll to position [2133, 0]
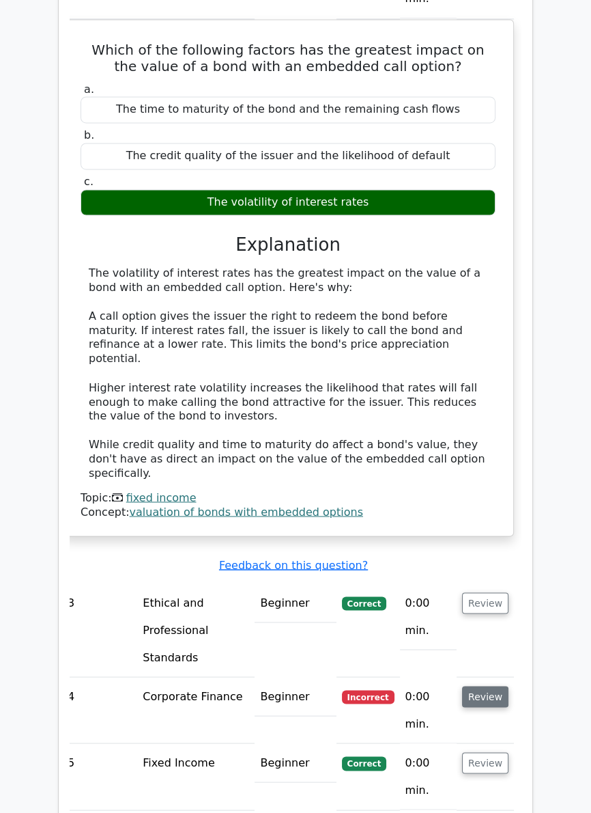
click at [499, 686] on button "Review" at bounding box center [485, 696] width 46 height 21
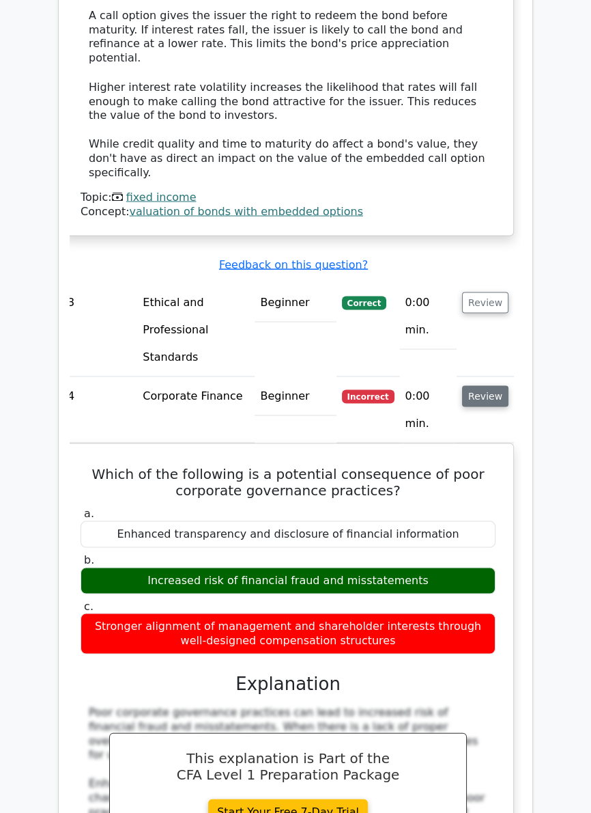
scroll to position [2433, 0]
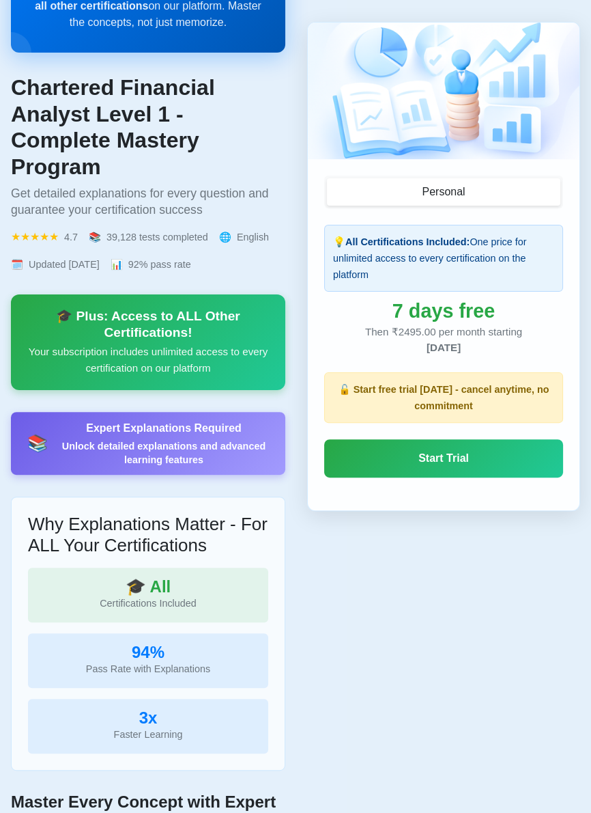
scroll to position [236, 0]
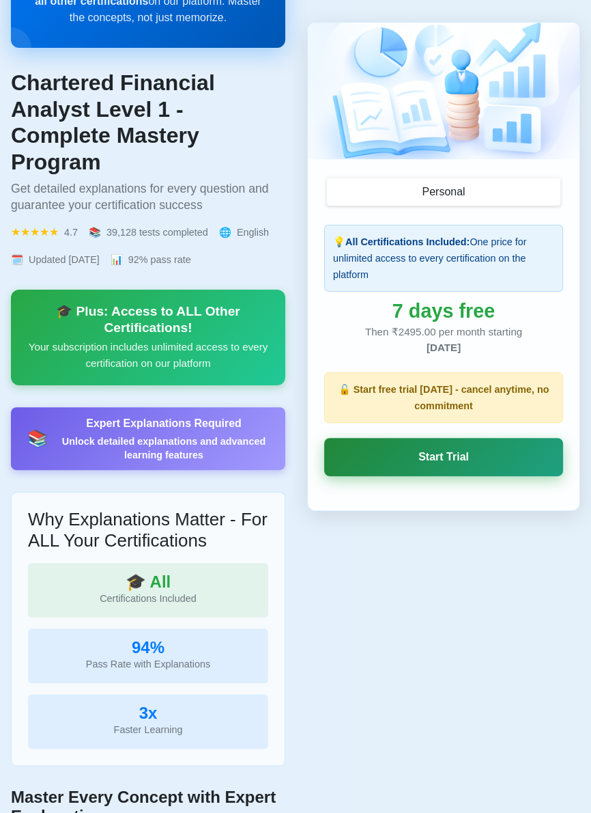
click at [511, 458] on link "Start Trial" at bounding box center [443, 457] width 239 height 38
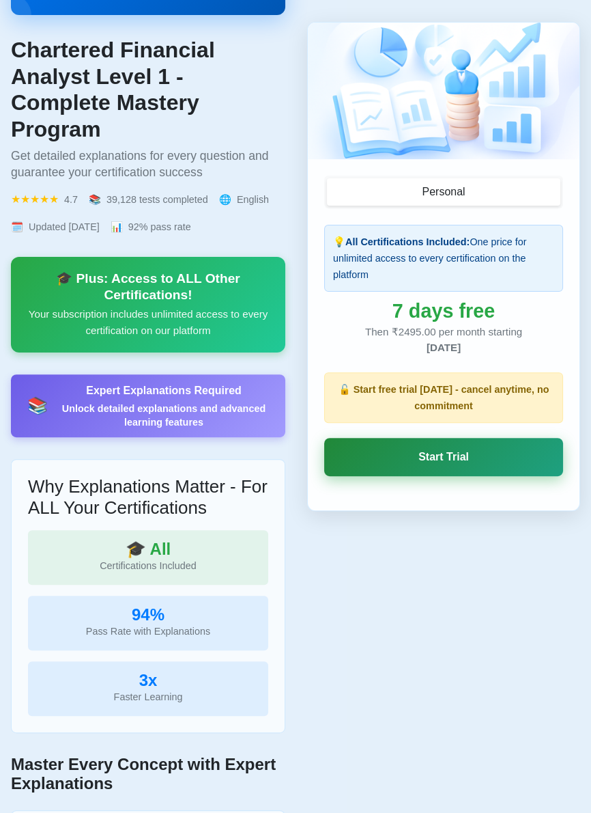
scroll to position [301, 0]
